Goal: Information Seeking & Learning: Learn about a topic

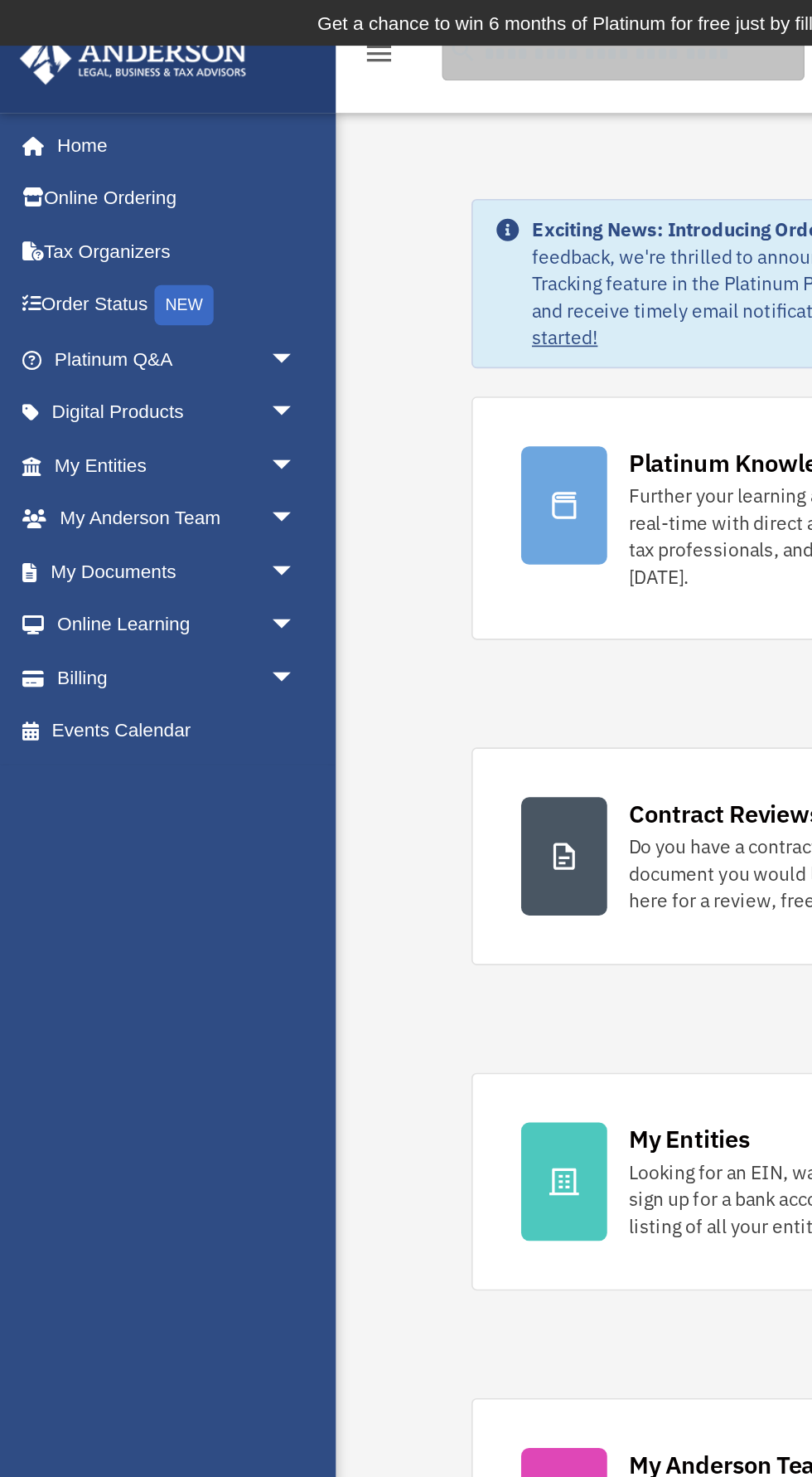
click at [404, 38] on input "search" at bounding box center [385, 32] width 224 height 33
type input "****"
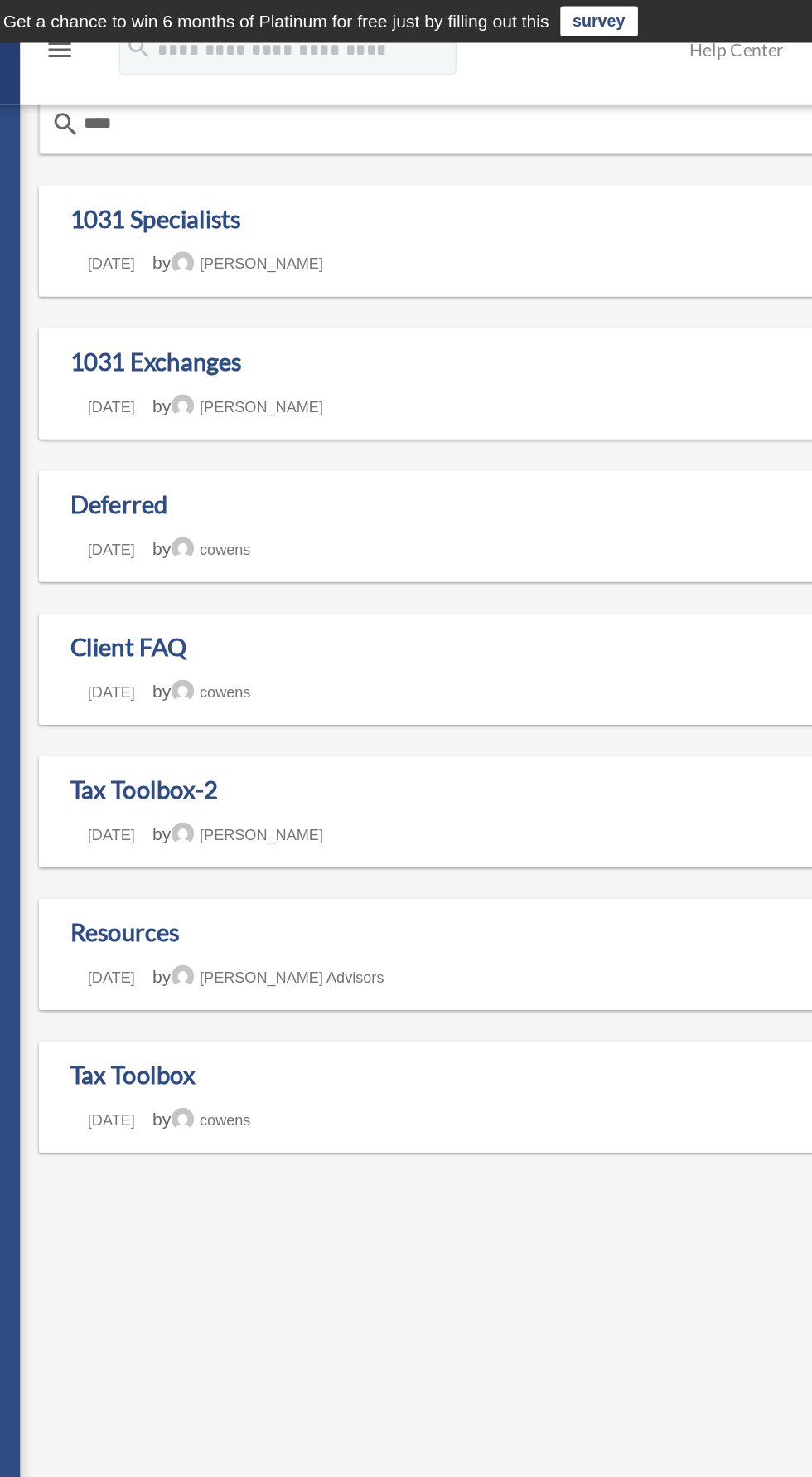
click at [503, 830] on div "[EMAIL_ADDRESS][DOMAIN_NAME] Sign Out [EMAIL_ADDRESS][DOMAIN_NAME] Home Online …" at bounding box center [406, 595] width 812 height 1134
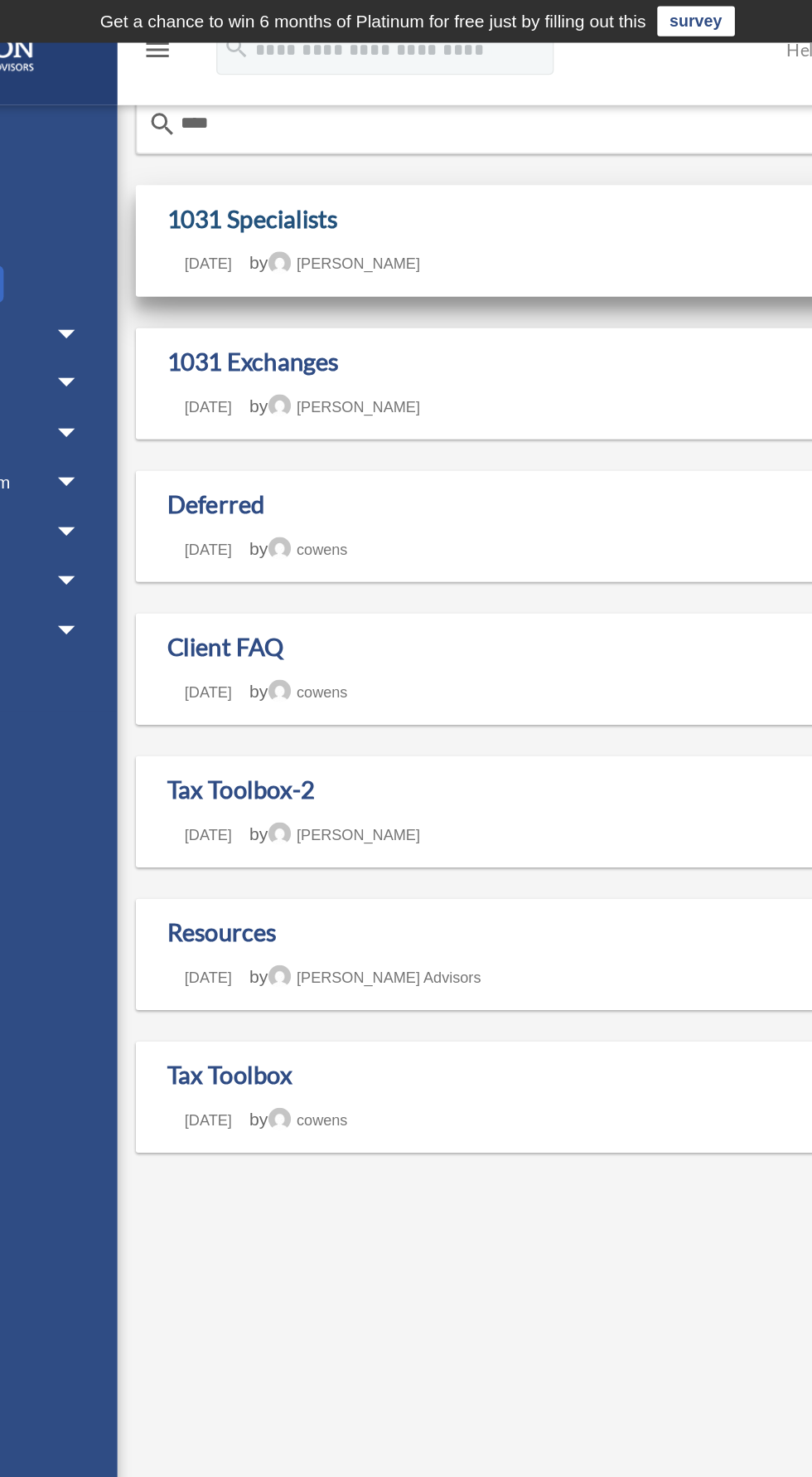
click at [322, 142] on link "1031 Specialists" at bounding box center [297, 144] width 113 height 19
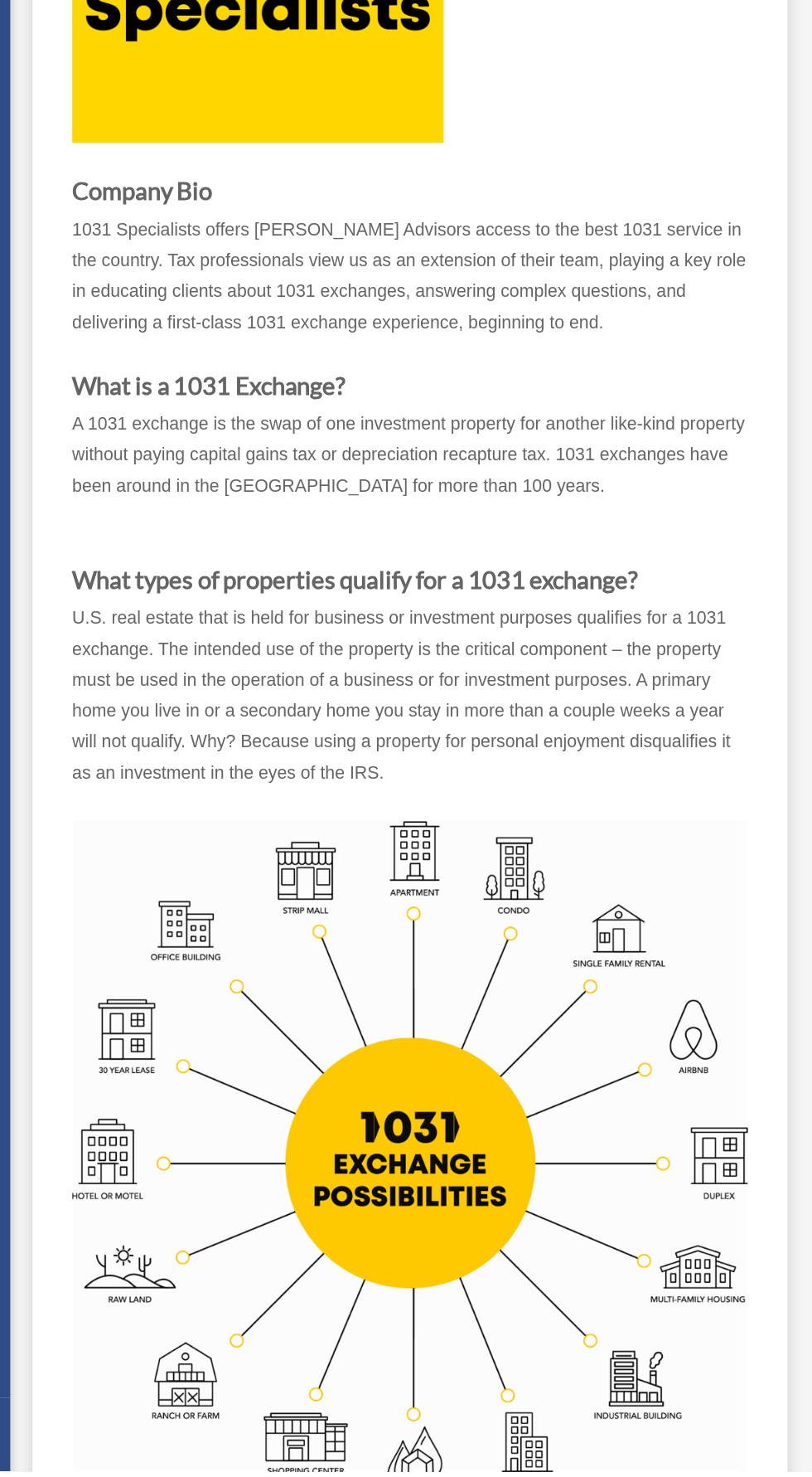
scroll to position [46, 0]
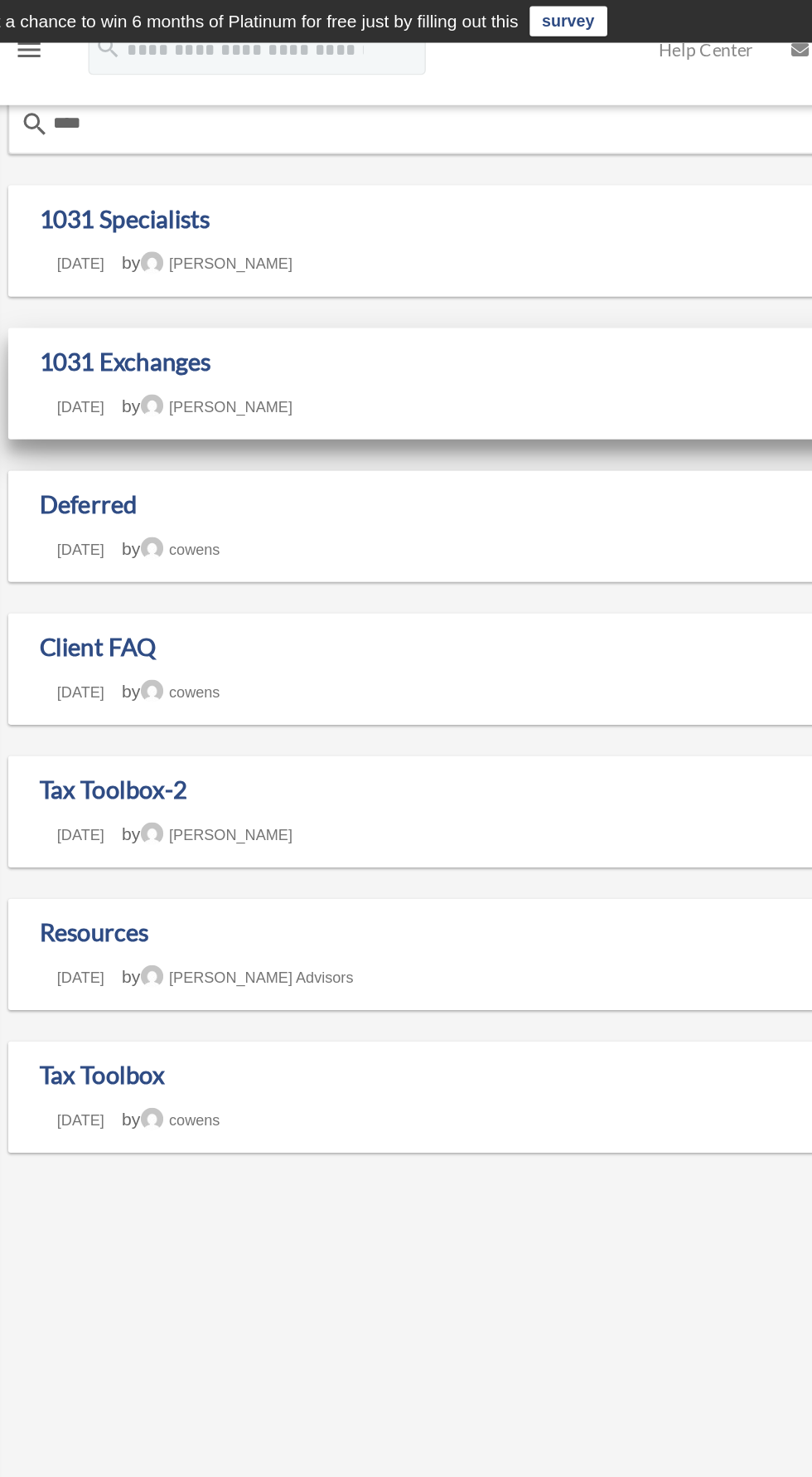
click at [543, 244] on h1 "1031 Exchanges" at bounding box center [510, 240] width 539 height 21
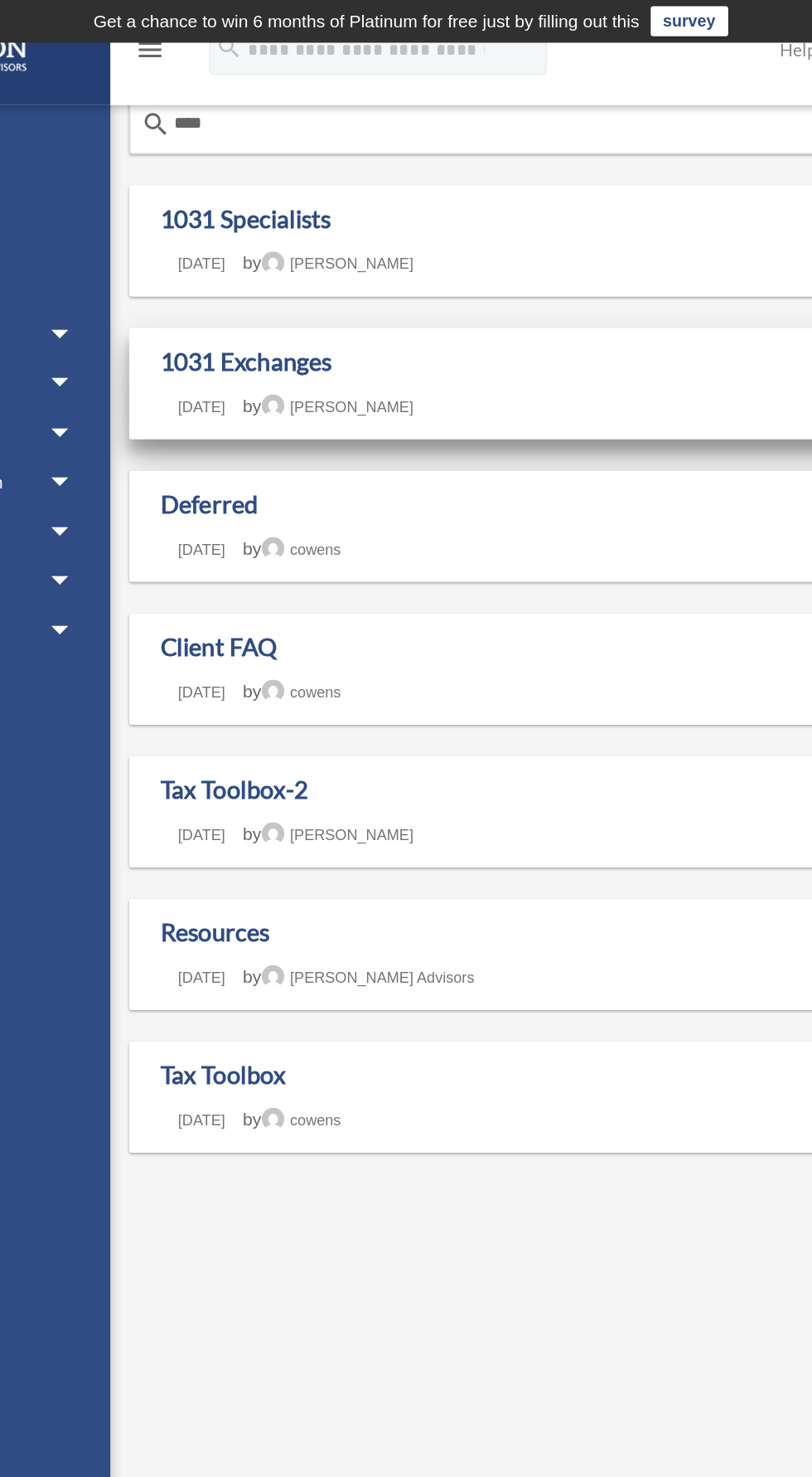
click at [528, 246] on h1 "1031 Exchanges" at bounding box center [510, 240] width 539 height 21
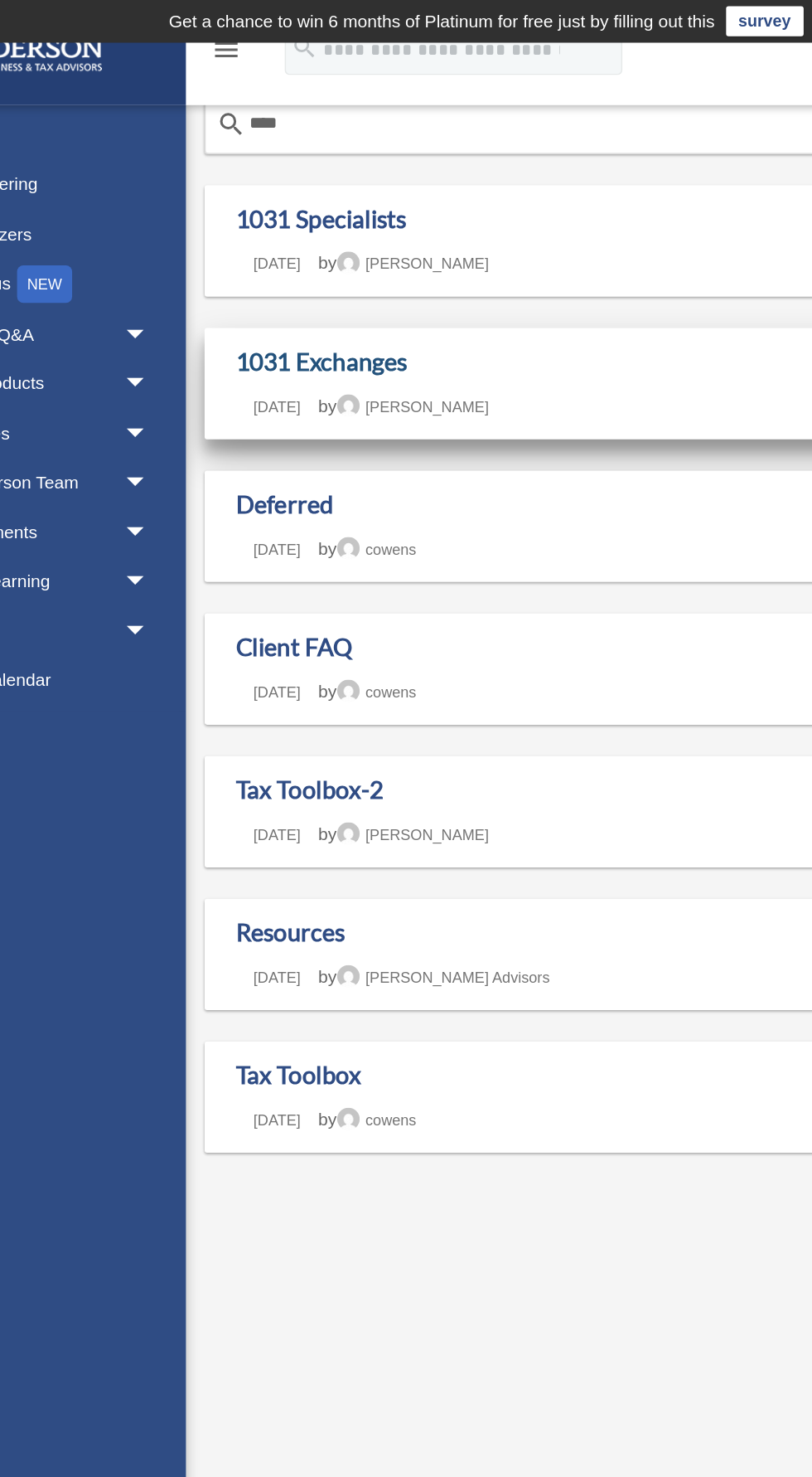
click at [297, 243] on link "1031 Exchanges" at bounding box center [297, 239] width 114 height 19
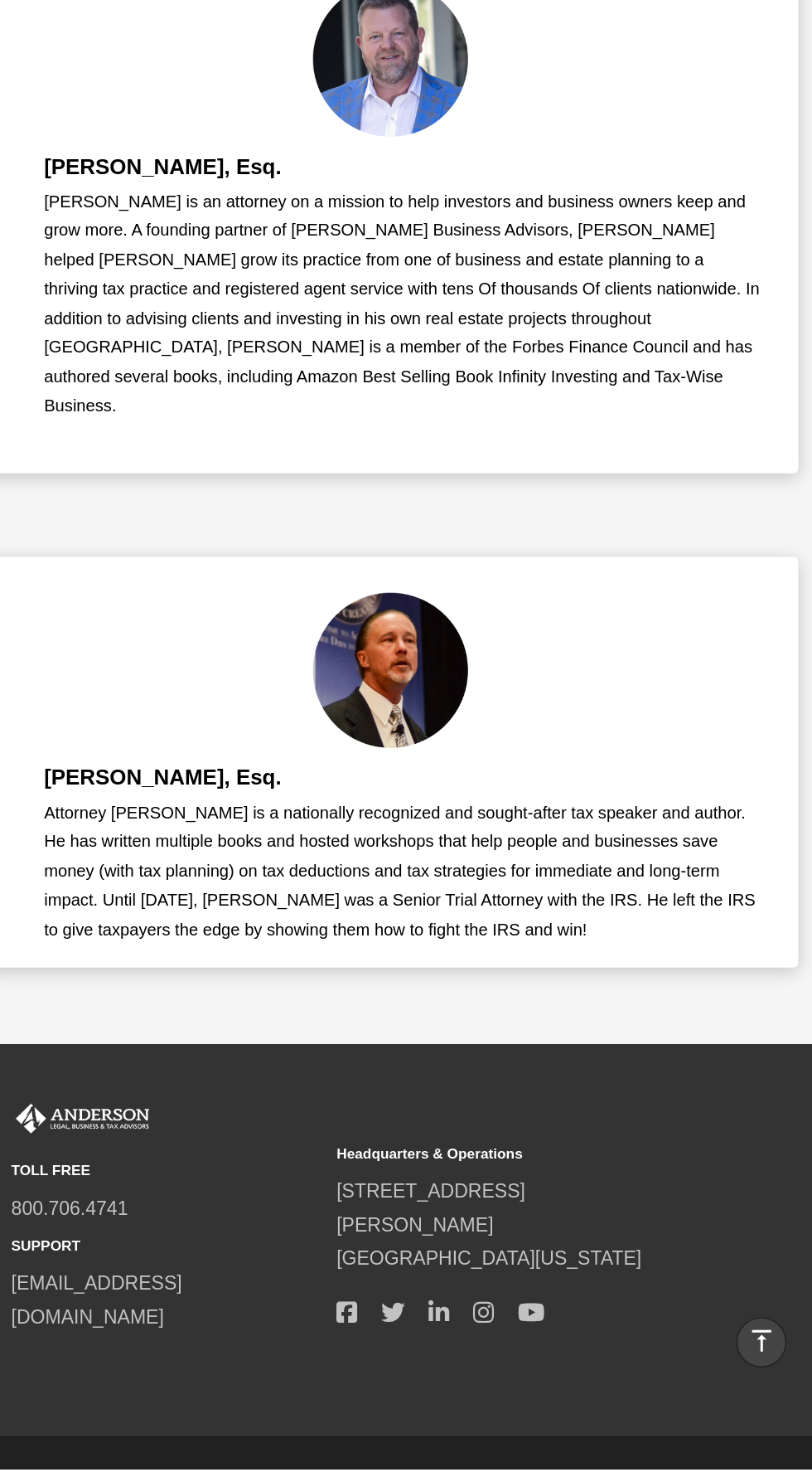
scroll to position [1452, 0]
